Goal: Task Accomplishment & Management: Manage account settings

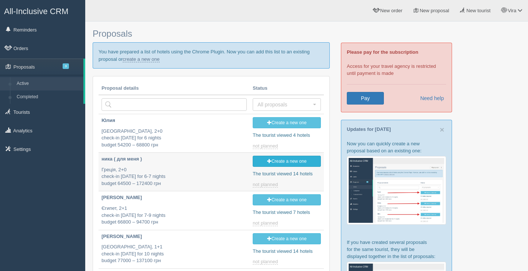
type input "[DATE] 14:10"
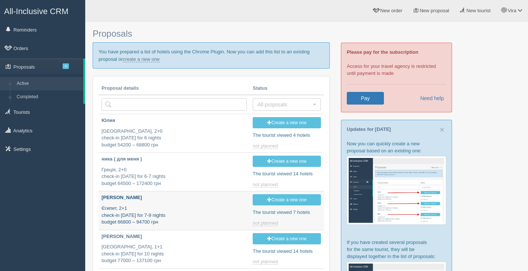
type input "[DATE] 3:00"
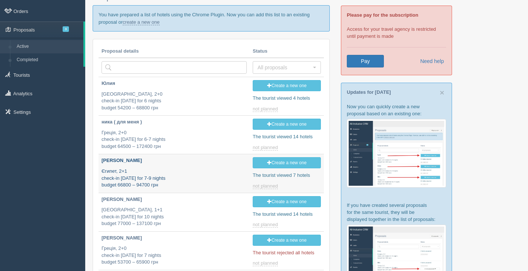
type input "[DATE] 16:10"
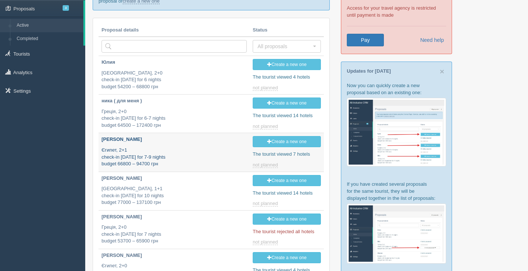
scroll to position [148, 0]
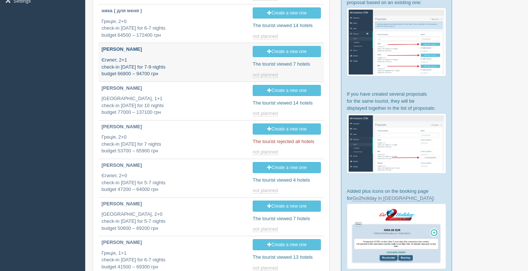
type input "[DATE] 13:00"
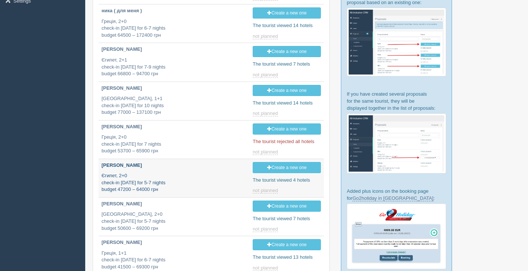
type input "2025-09-10 13:15"
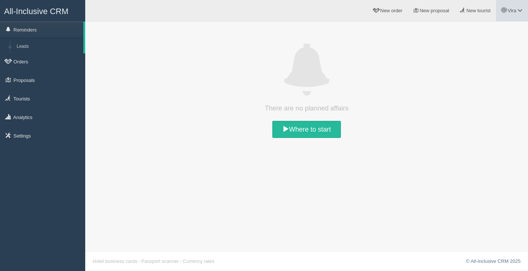
click at [519, 8] on span at bounding box center [519, 10] width 5 height 5
click at [475, 96] on link "Sign out" at bounding box center [487, 96] width 81 height 16
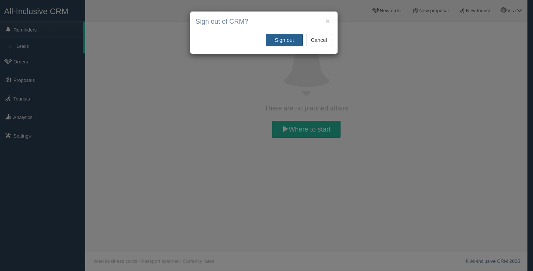
click at [289, 43] on button "Sign out" at bounding box center [284, 40] width 37 height 13
